Goal: Browse casually: Explore the website without a specific task or goal

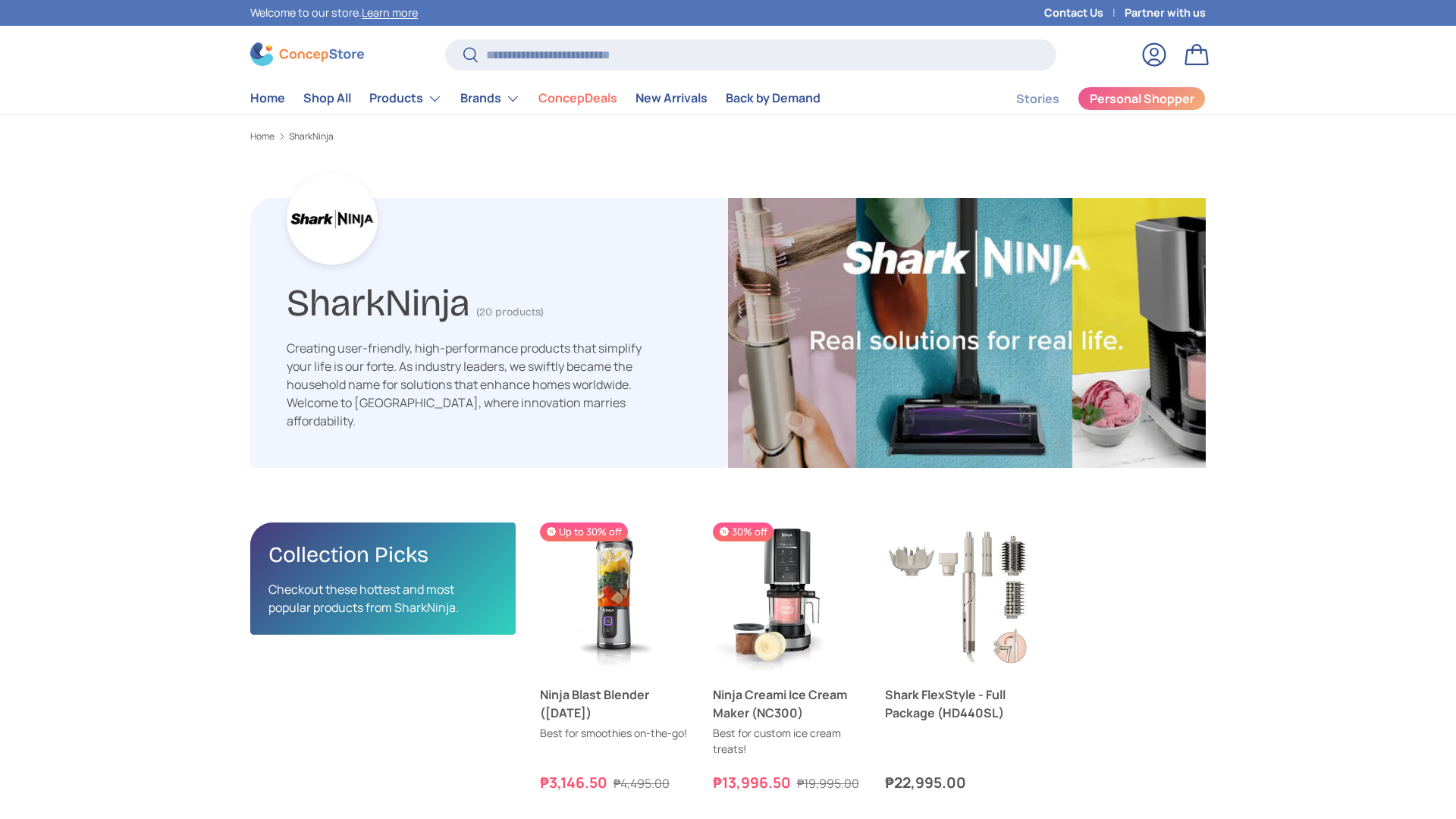
scroll to position [3139, 4944]
